Goal: Task Accomplishment & Management: Manage account settings

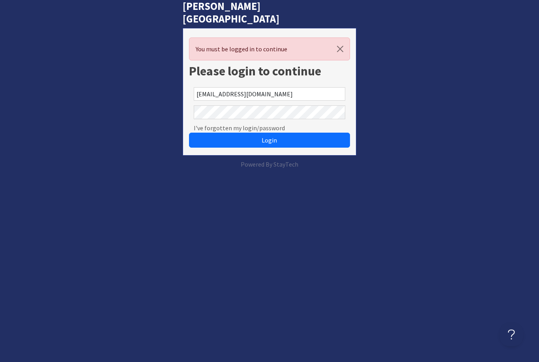
click at [269, 133] on button "Login" at bounding box center [269, 140] width 161 height 15
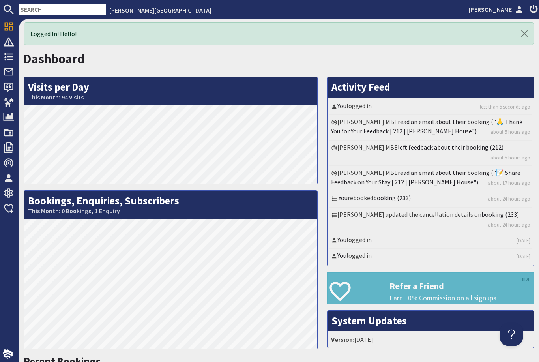
click at [4, 97] on icon at bounding box center [8, 102] width 11 height 11
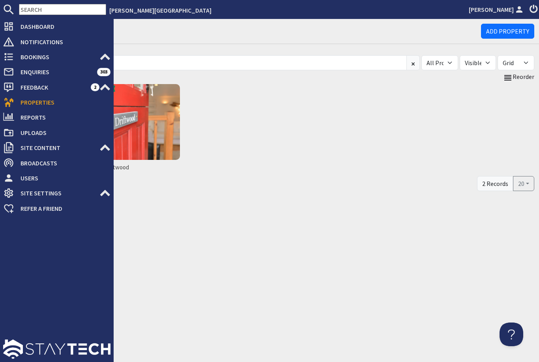
click at [139, 130] on img at bounding box center [142, 122] width 76 height 76
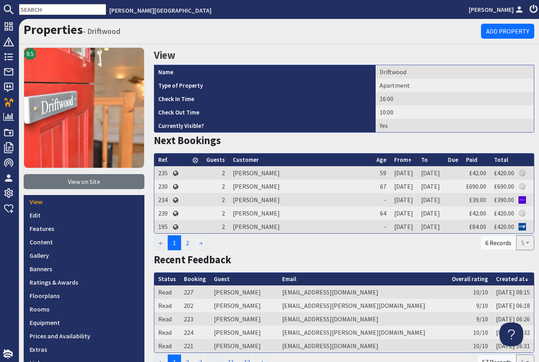
click at [80, 336] on link "Prices and Availability" at bounding box center [84, 335] width 121 height 13
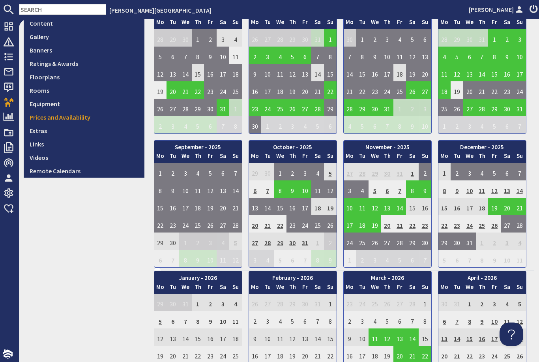
scroll to position [226, 0]
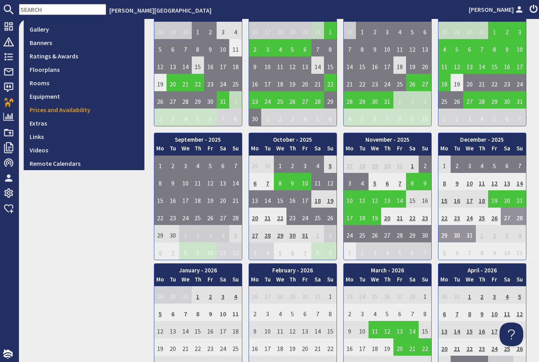
click at [503, 216] on td "27" at bounding box center [507, 216] width 13 height 17
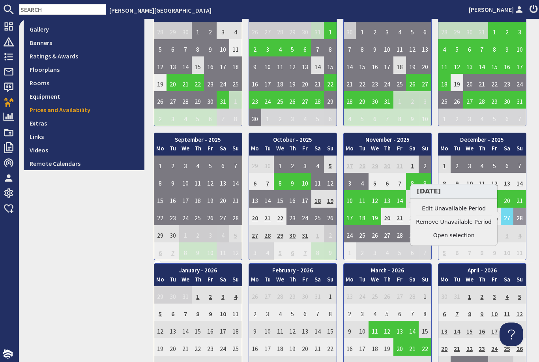
click at [458, 207] on link "Edit Unavailable Period" at bounding box center [454, 208] width 76 height 8
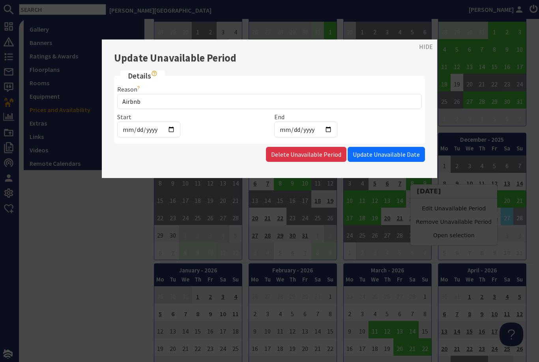
click at [427, 45] on link "HIDE" at bounding box center [426, 46] width 14 height 9
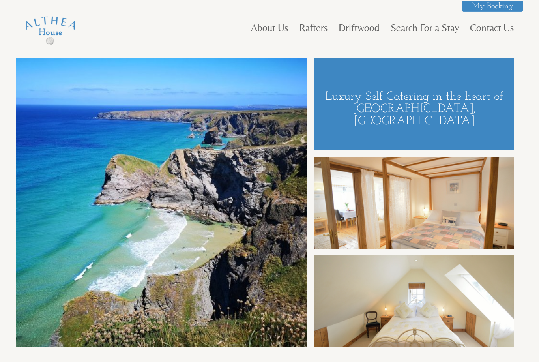
click at [356, 31] on link "Driftwood" at bounding box center [359, 28] width 41 height 12
